Goal: Obtain resource: Obtain resource

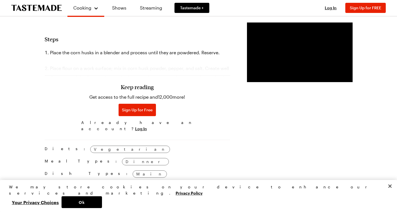
scroll to position [409, 0]
click at [123, 109] on span "Sign Up for Free" at bounding box center [137, 111] width 31 height 6
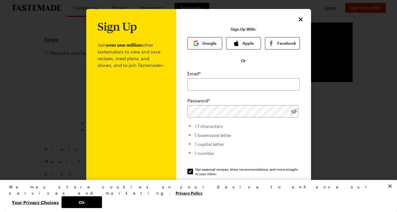
click at [207, 45] on button "Google" at bounding box center [204, 43] width 35 height 12
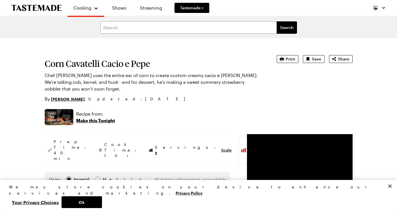
type textarea "x"
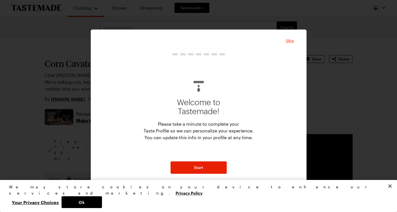
click at [290, 41] on span "Skip" at bounding box center [290, 41] width 8 height 6
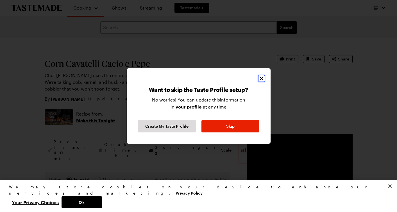
click at [262, 78] on icon "Close" at bounding box center [261, 78] width 7 height 7
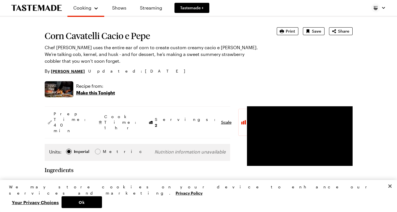
scroll to position [28, 0]
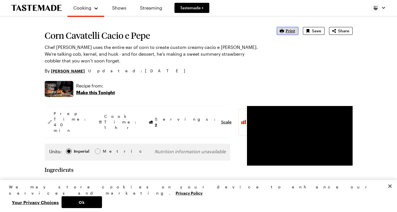
click at [284, 31] on icon "button" at bounding box center [282, 31] width 6 height 6
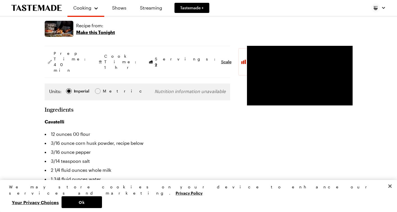
scroll to position [89, 0]
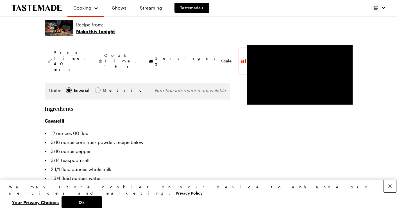
click at [391, 192] on button "Close" at bounding box center [390, 186] width 12 height 12
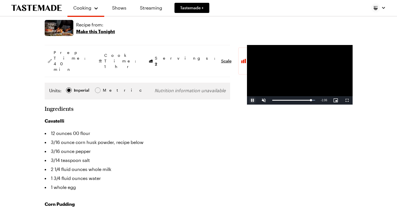
click at [247, 100] on span "Video Player" at bounding box center [252, 100] width 11 height 0
